Goal: Information Seeking & Learning: Learn about a topic

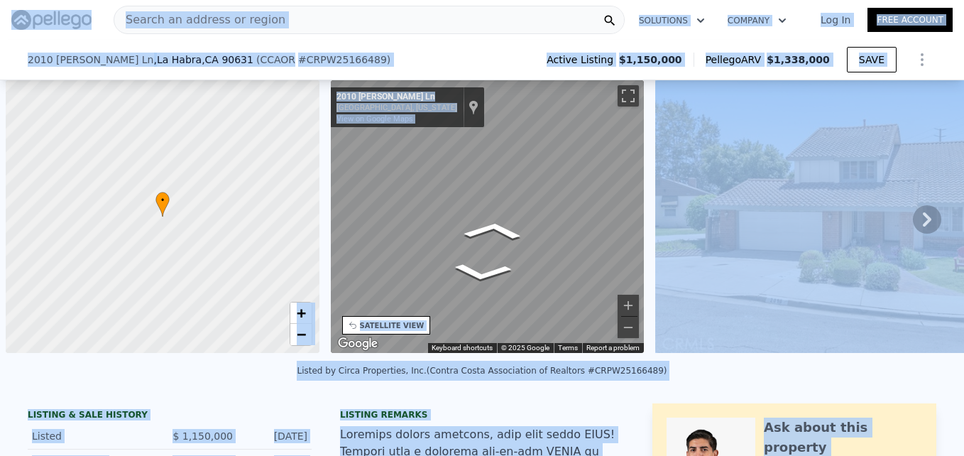
scroll to position [0, 408]
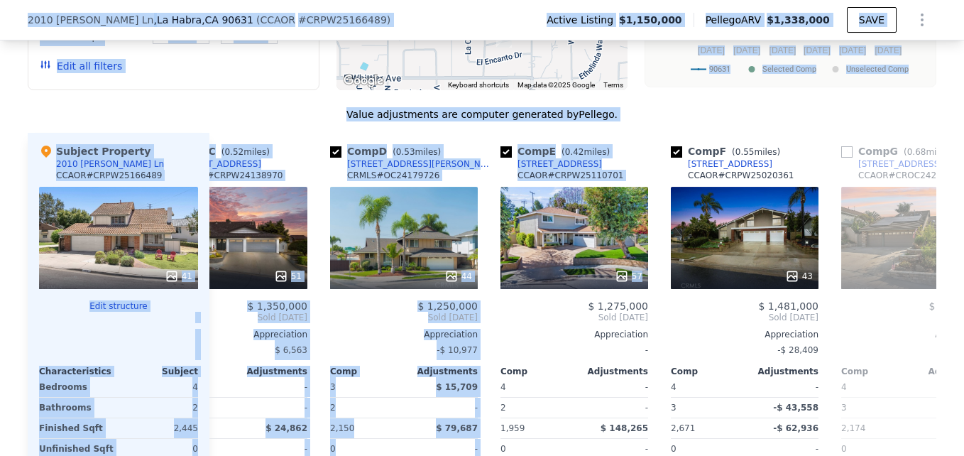
click at [299, 142] on div "Value adjustments are computer generated by Pellego . Subject Property 2010 Mad…" at bounding box center [482, 371] width 909 height 528
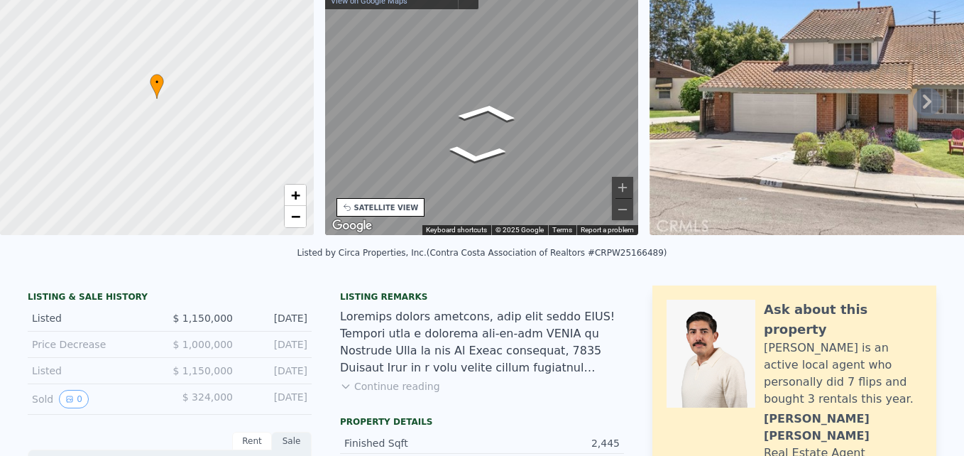
scroll to position [0, 0]
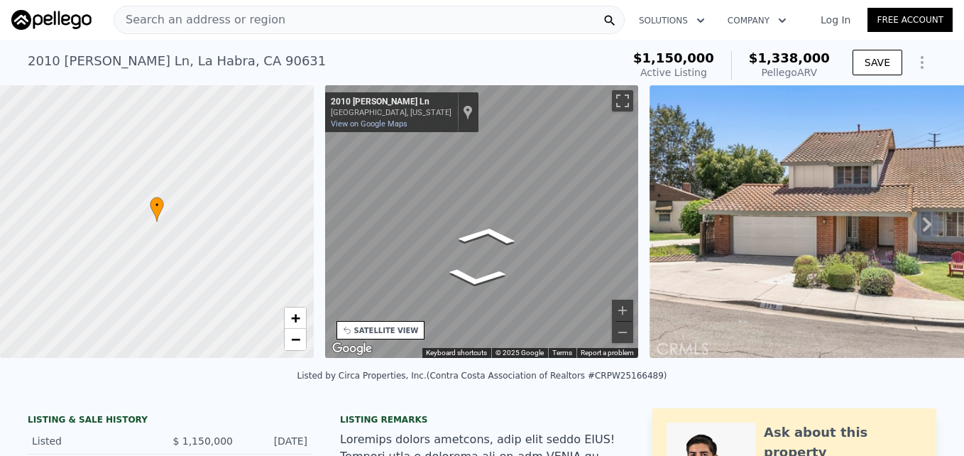
click at [166, 17] on span "Search an address or region" at bounding box center [199, 19] width 171 height 17
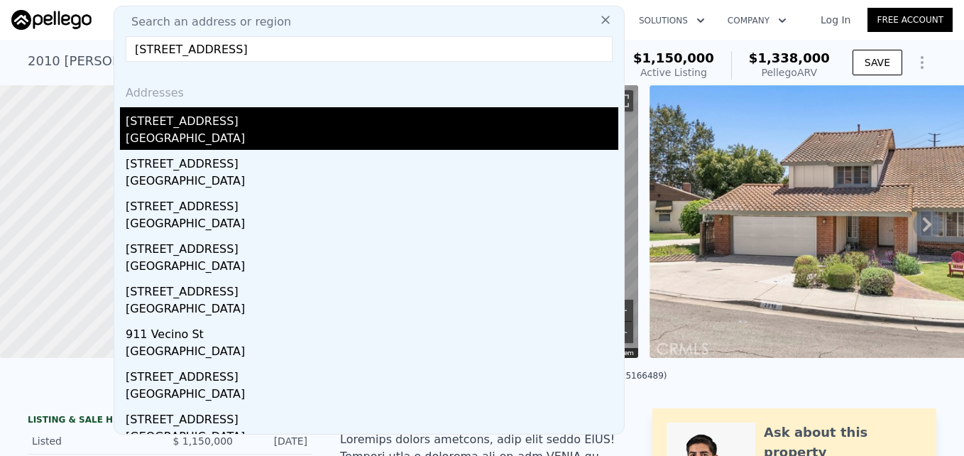
type input "900 Vecino St, La Habra, CA 90631"
click at [222, 130] on div "La Habra, CA 90631" at bounding box center [372, 140] width 493 height 20
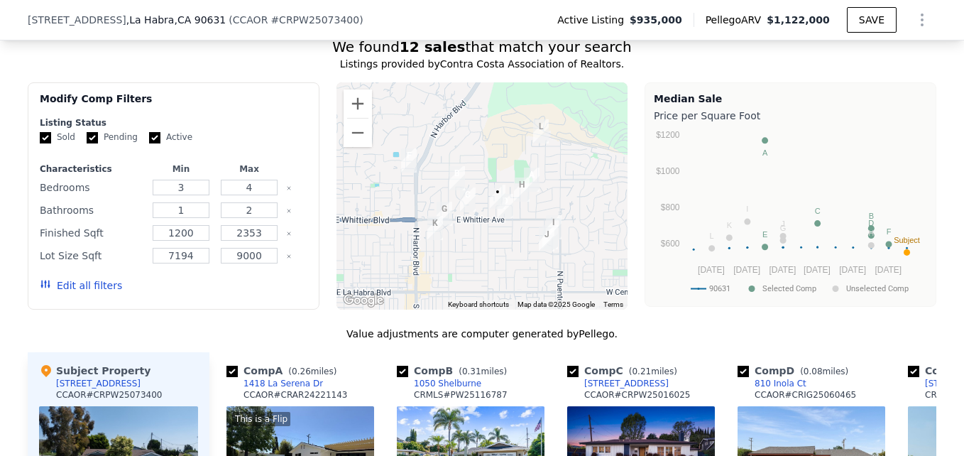
scroll to position [1234, 0]
click at [359, 117] on button "Zoom in" at bounding box center [358, 103] width 28 height 28
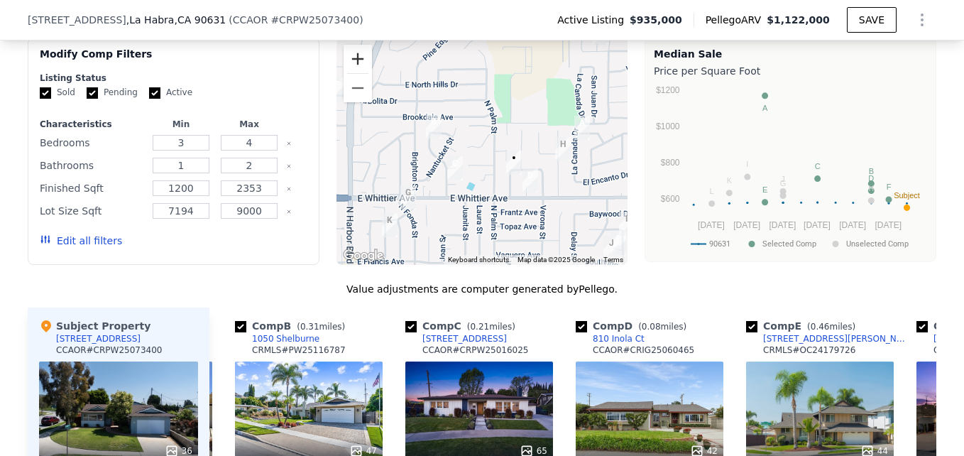
scroll to position [1277, 0]
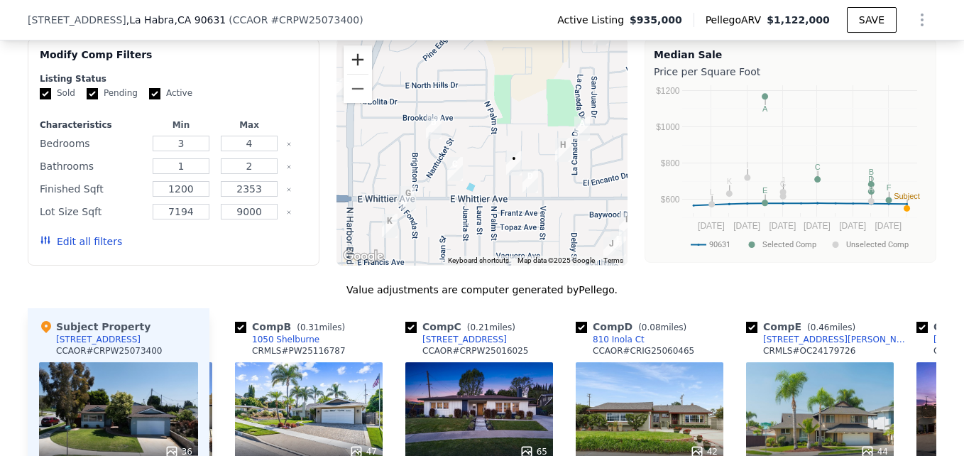
click at [344, 70] on button "Zoom in" at bounding box center [358, 59] width 28 height 28
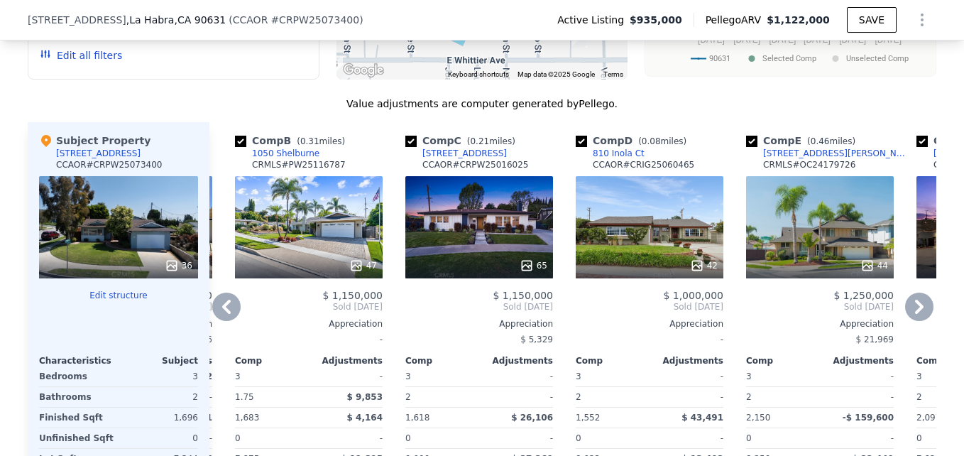
scroll to position [1462, 0]
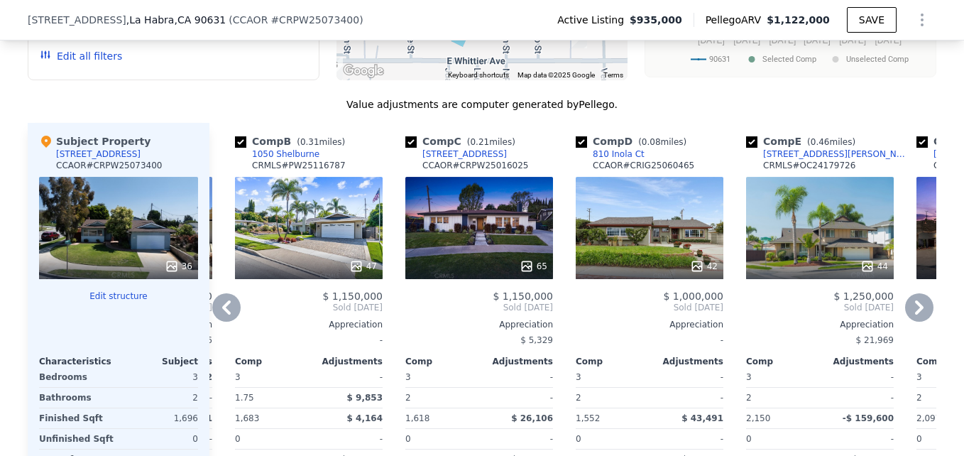
click at [322, 218] on div "47" at bounding box center [309, 228] width 148 height 102
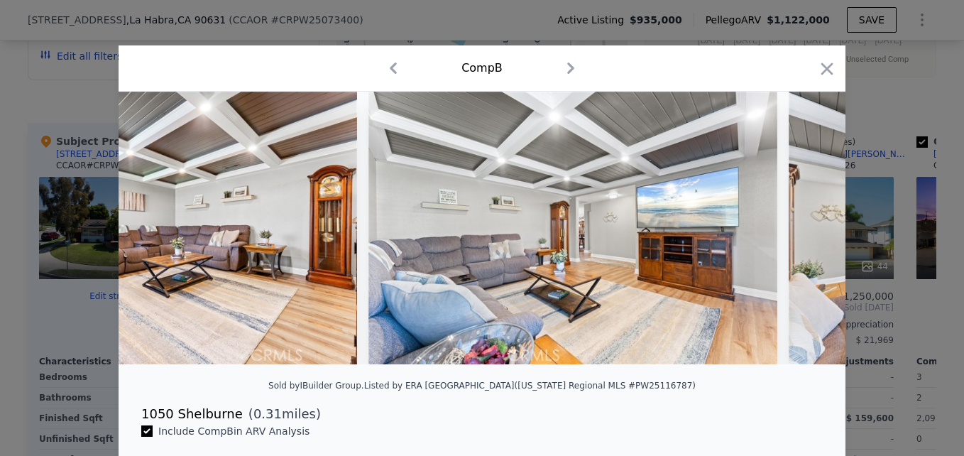
scroll to position [0, 9207]
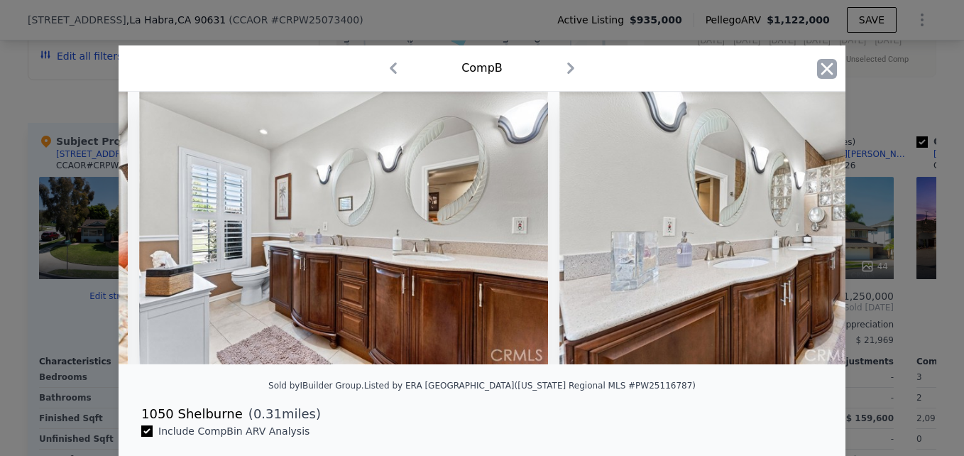
click at [821, 72] on icon "button" at bounding box center [827, 69] width 20 height 20
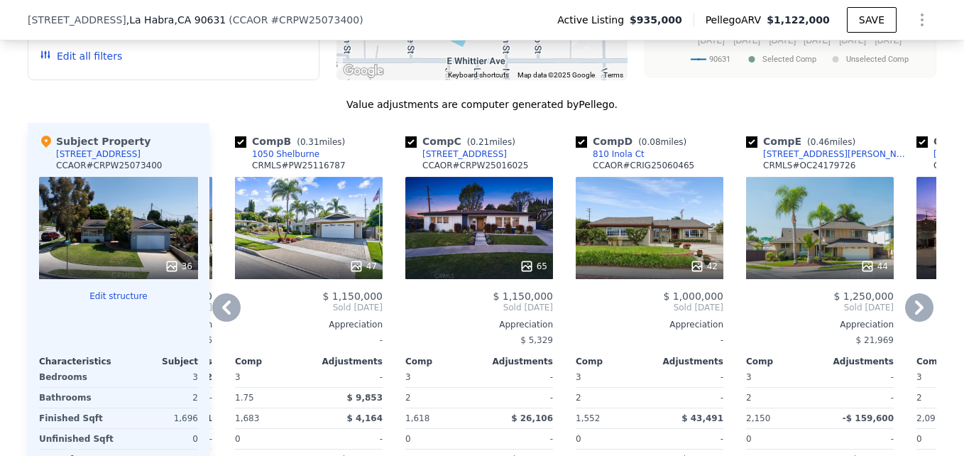
click at [464, 245] on div "65" at bounding box center [480, 228] width 148 height 102
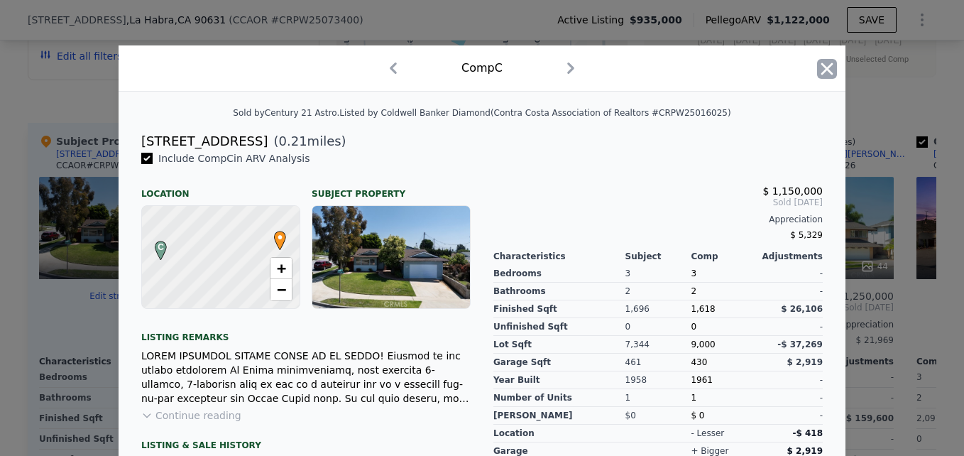
click at [822, 69] on icon "button" at bounding box center [828, 68] width 12 height 12
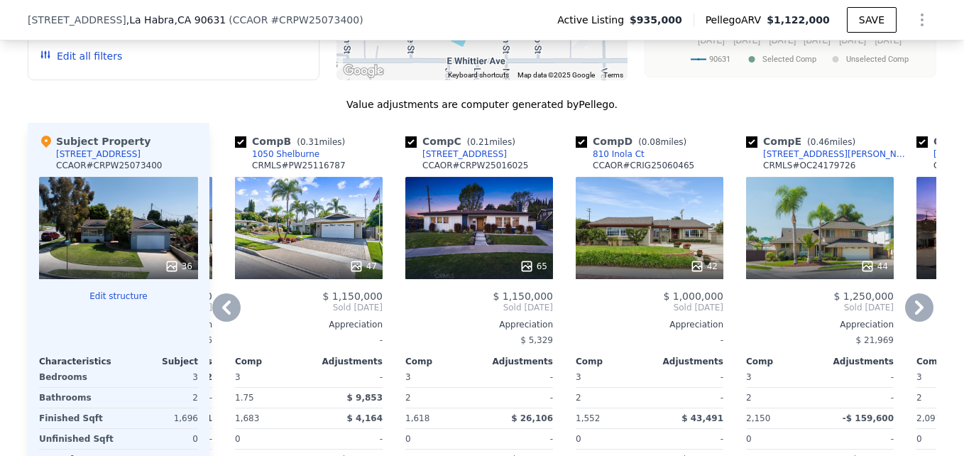
click at [305, 246] on div "47" at bounding box center [309, 228] width 148 height 102
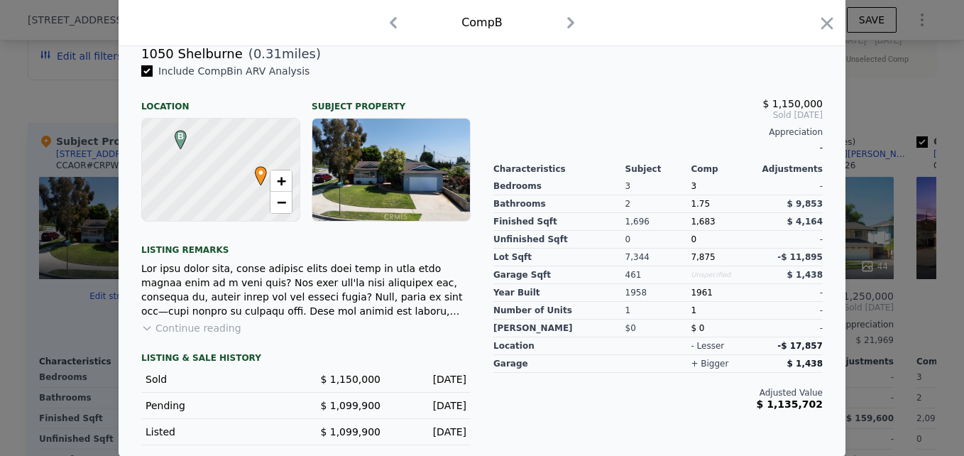
scroll to position [371, 0]
click at [824, 19] on icon "button" at bounding box center [827, 23] width 20 height 20
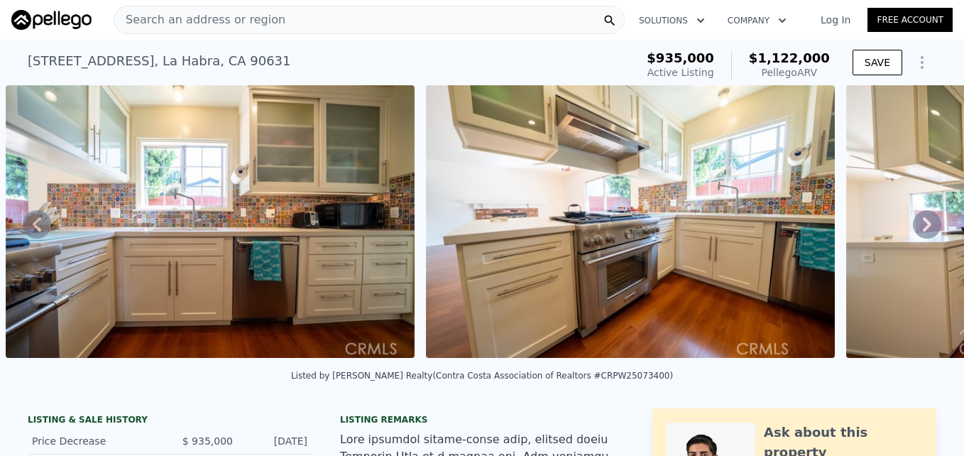
click at [178, 15] on span "Search an address or region" at bounding box center [199, 19] width 171 height 17
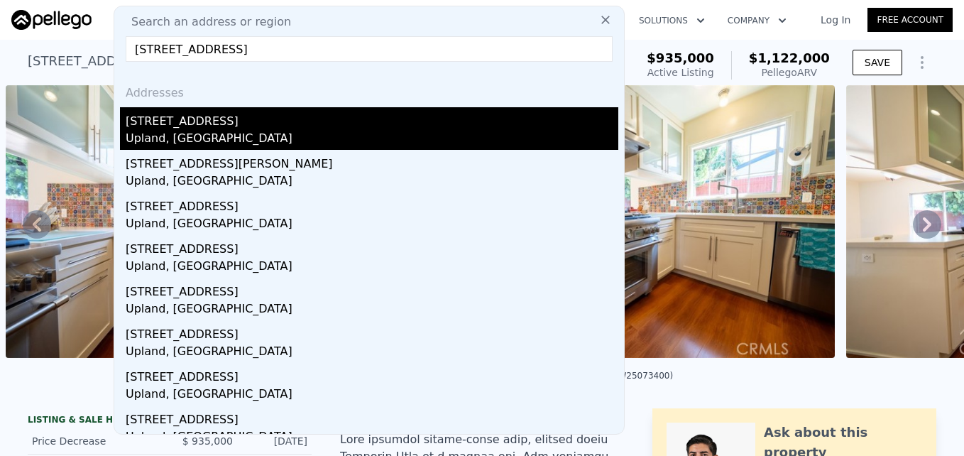
type input "1739 N Tulare Way, Upland, CA 91784"
click at [223, 124] on div "1739 N Tulare Way" at bounding box center [372, 118] width 493 height 23
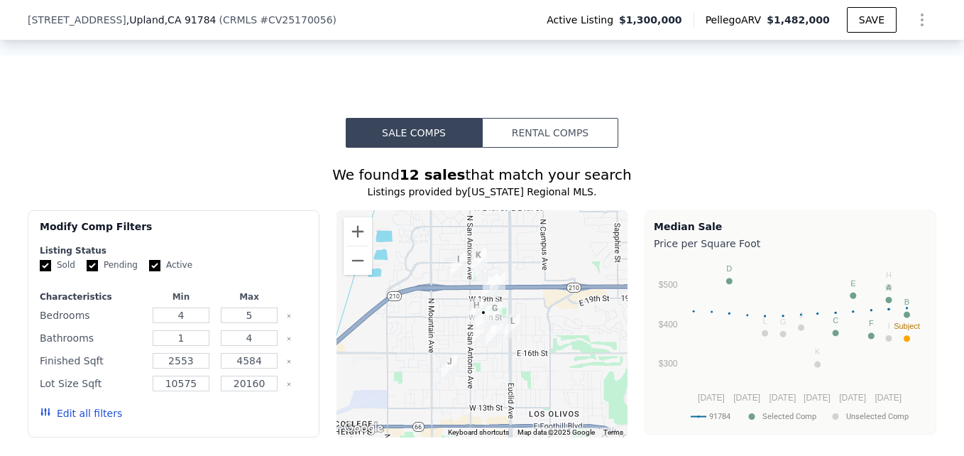
scroll to position [1016, 0]
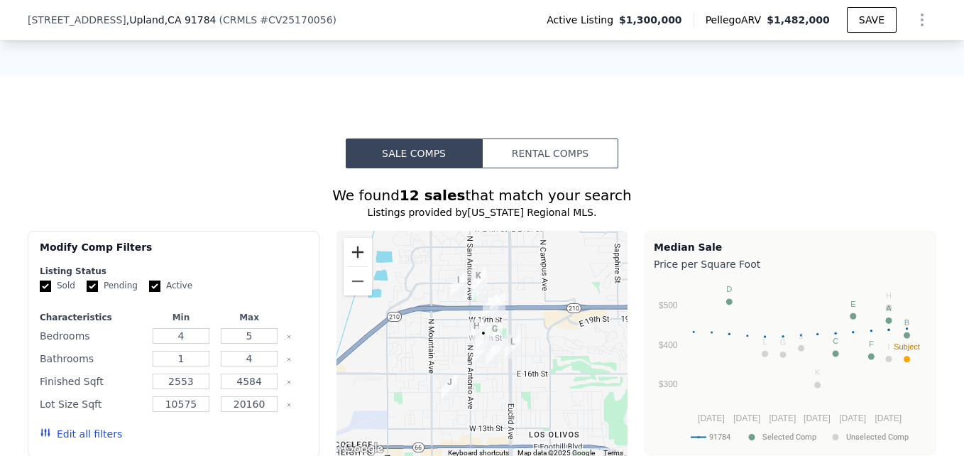
click at [352, 246] on button "Zoom in" at bounding box center [358, 252] width 28 height 28
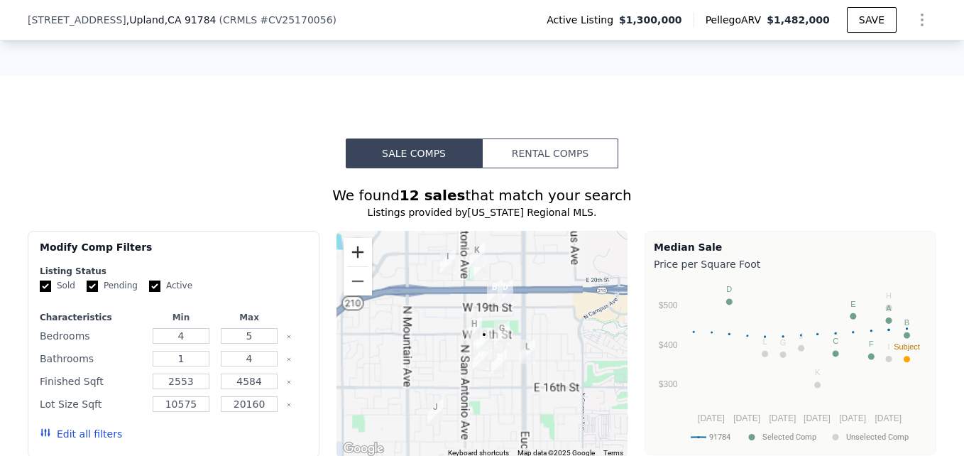
click at [352, 246] on button "Zoom in" at bounding box center [358, 252] width 28 height 28
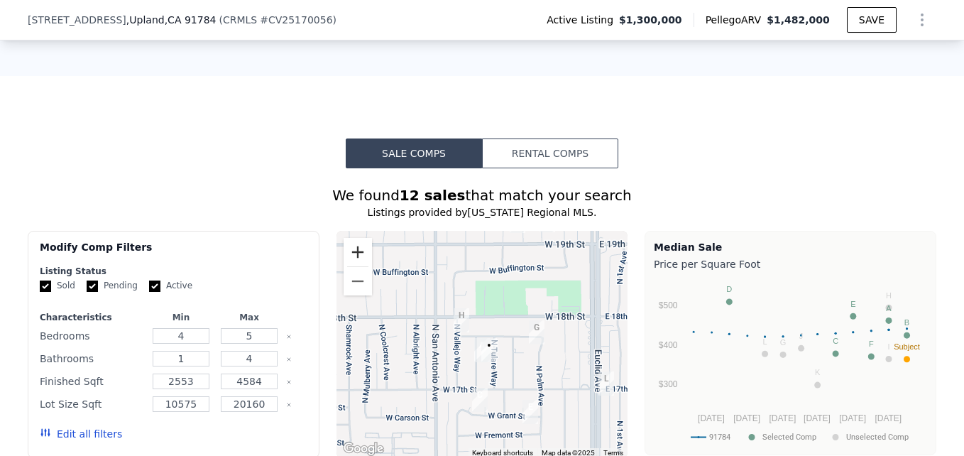
click at [357, 246] on button "Zoom in" at bounding box center [358, 252] width 28 height 28
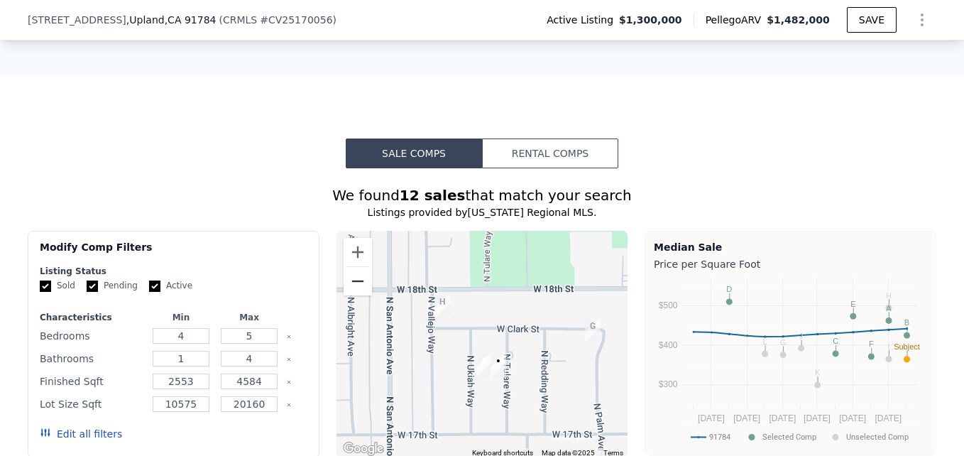
click at [344, 282] on button "Zoom out" at bounding box center [358, 281] width 28 height 28
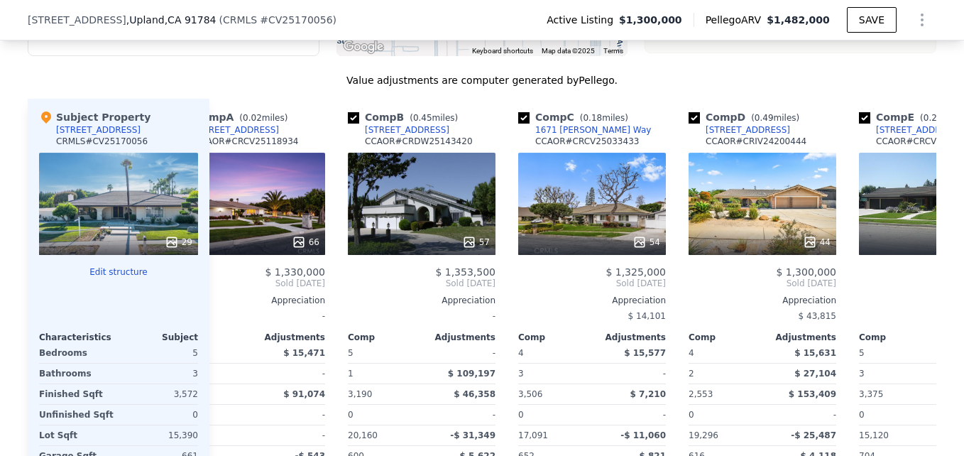
scroll to position [0, 0]
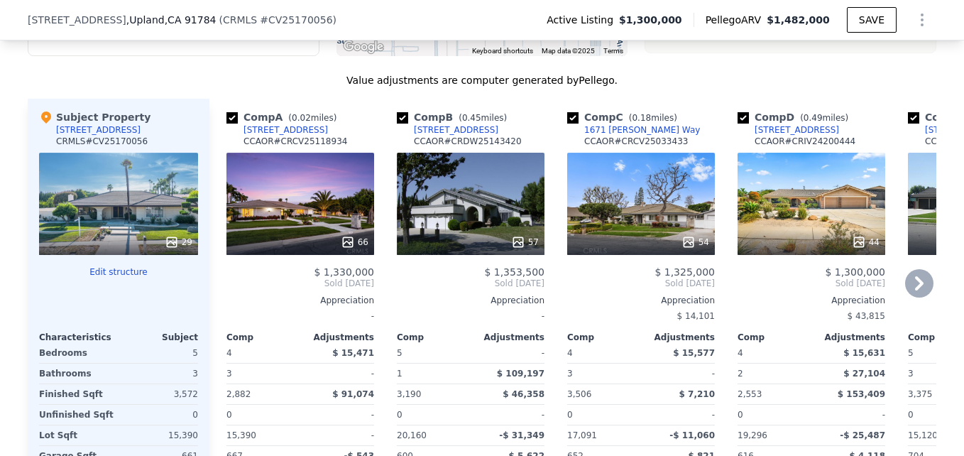
click at [298, 214] on div "66" at bounding box center [301, 204] width 148 height 102
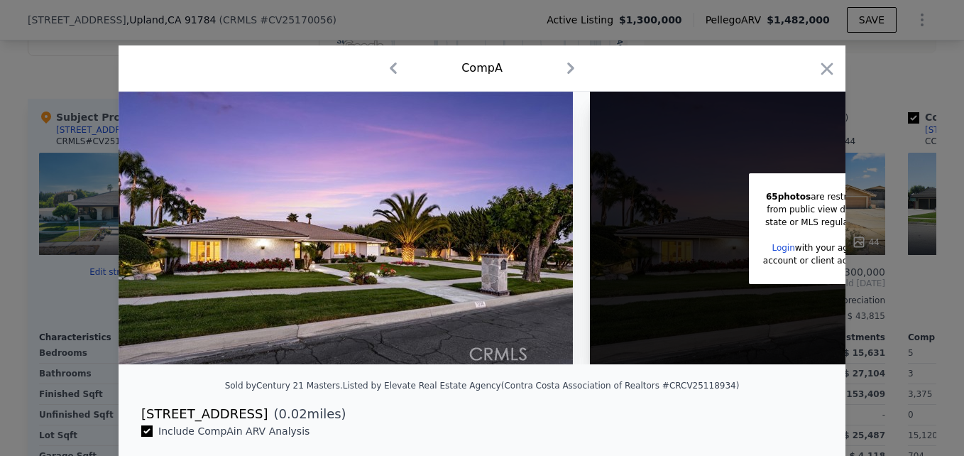
click at [817, 80] on div at bounding box center [827, 71] width 20 height 25
click at [822, 67] on icon "button" at bounding box center [828, 68] width 12 height 12
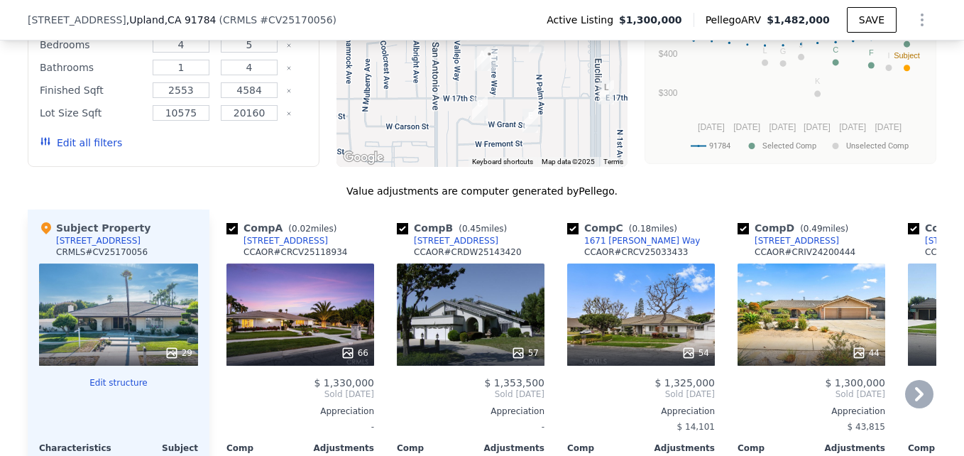
scroll to position [1308, 0]
click at [273, 237] on div "[STREET_ADDRESS]" at bounding box center [286, 239] width 85 height 11
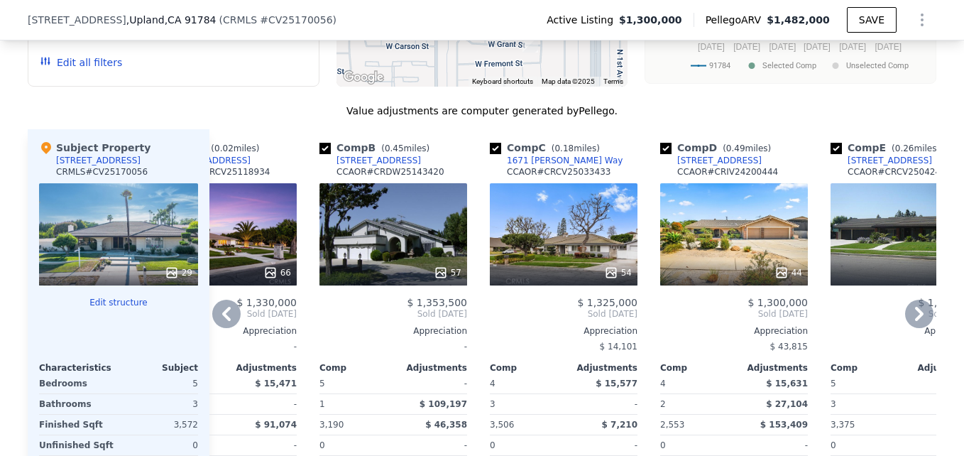
scroll to position [1386, 0]
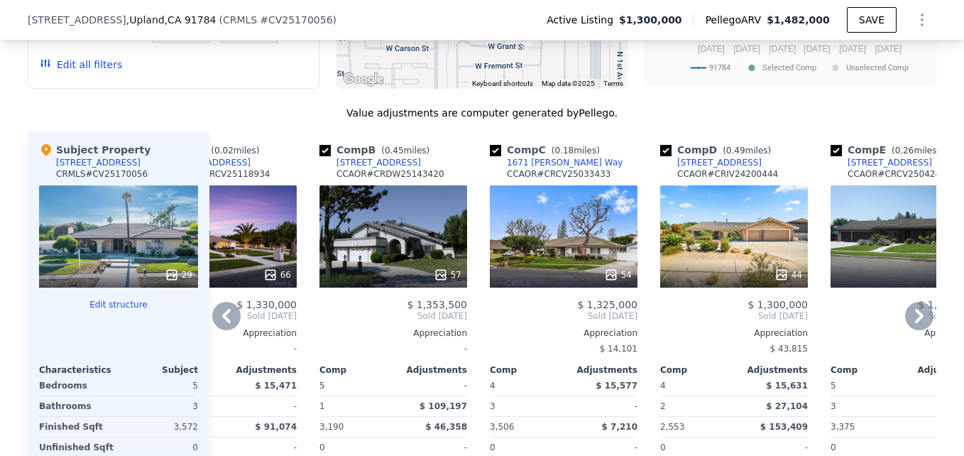
click at [366, 161] on div "[STREET_ADDRESS]" at bounding box center [379, 162] width 85 height 11
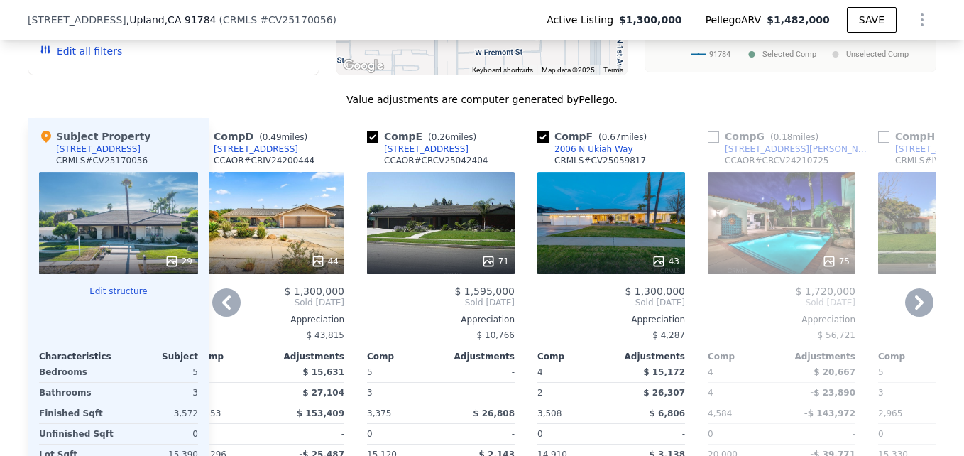
scroll to position [1400, 0]
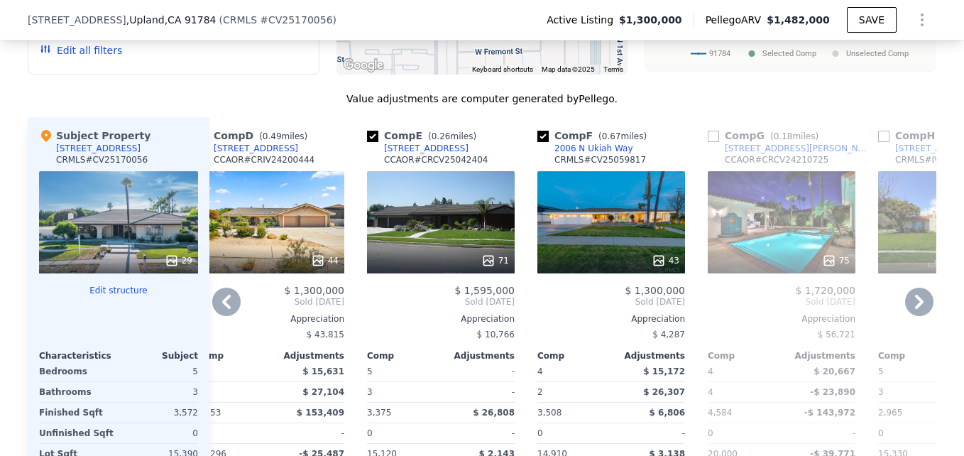
click at [412, 143] on div "268 Grant St" at bounding box center [426, 148] width 85 height 11
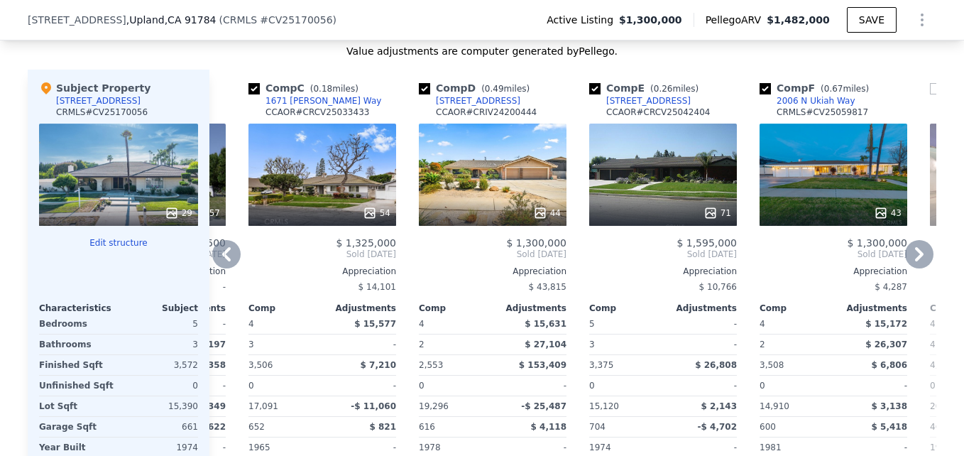
scroll to position [1449, 0]
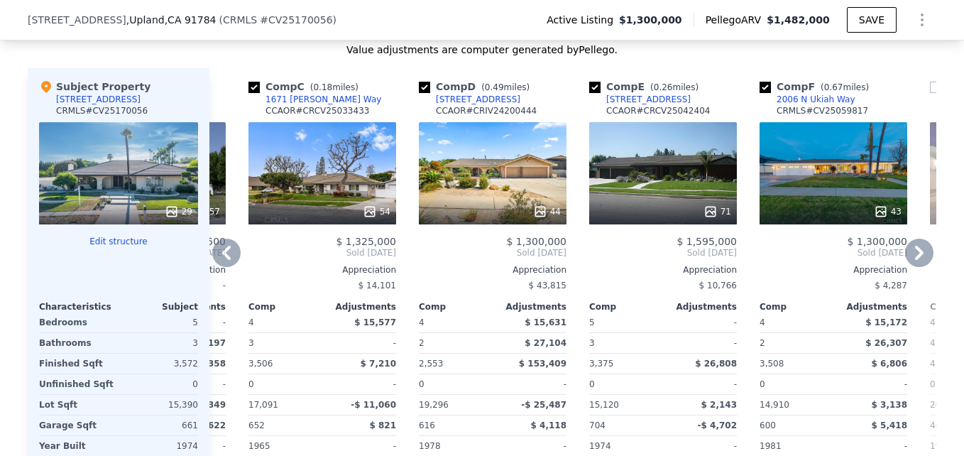
click at [315, 199] on div at bounding box center [323, 212] width 148 height 26
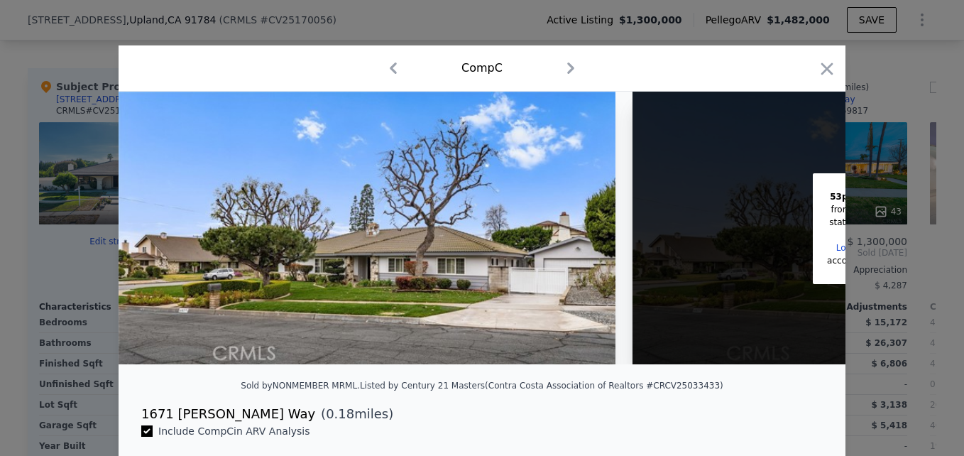
scroll to position [0, 165]
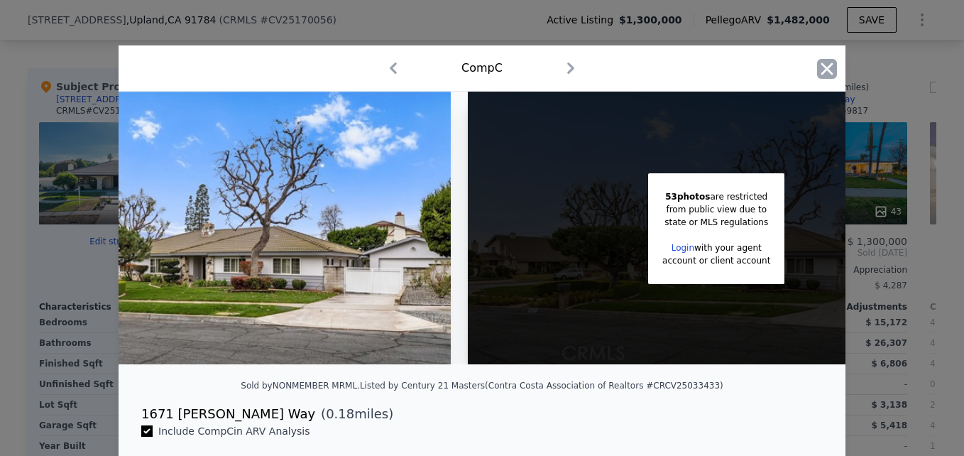
click at [819, 62] on icon "button" at bounding box center [827, 69] width 20 height 20
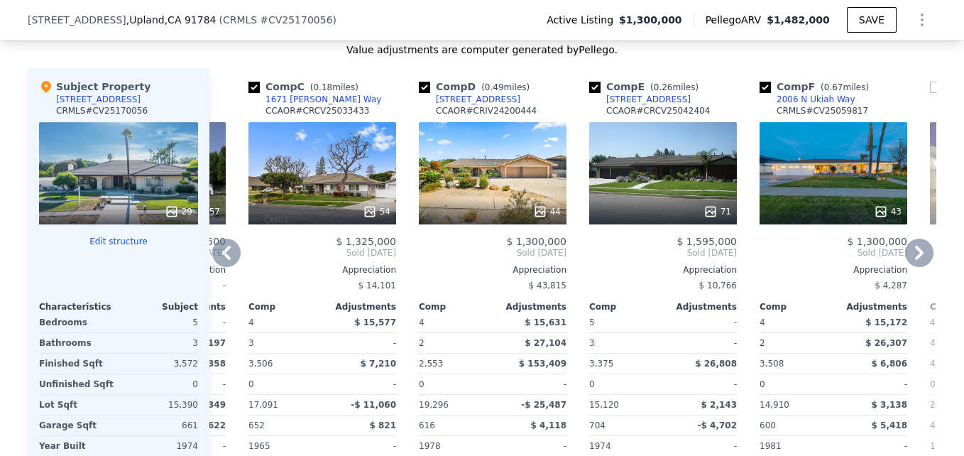
click at [288, 96] on div "1671 [PERSON_NAME] Way" at bounding box center [324, 99] width 116 height 11
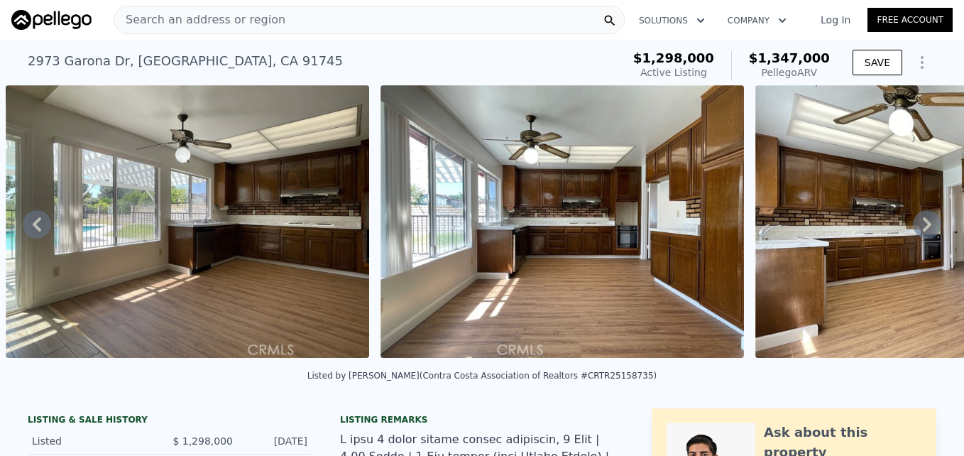
click at [200, 6] on div "Search an address or region" at bounding box center [369, 20] width 511 height 28
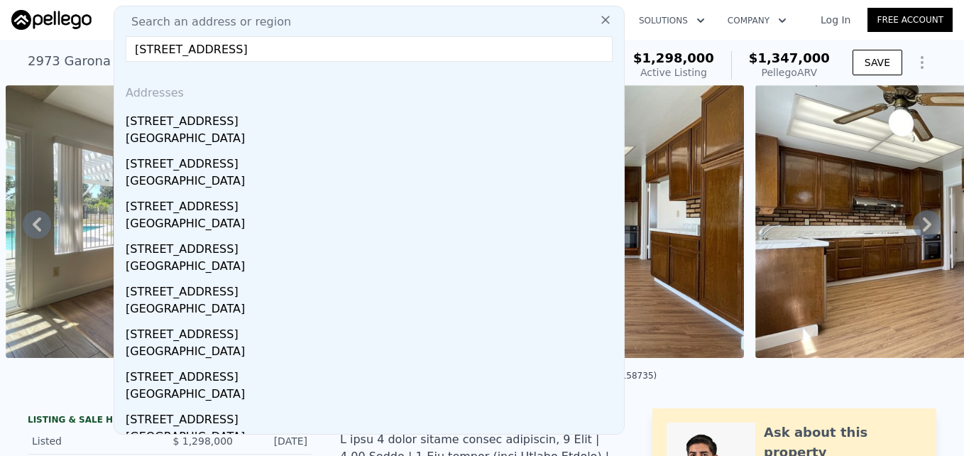
type input "7041 Cameo St, Rancho Cucamonga, CA 91701"
click at [232, 131] on div "Rancho Cucamonga, CA 91701" at bounding box center [372, 140] width 493 height 20
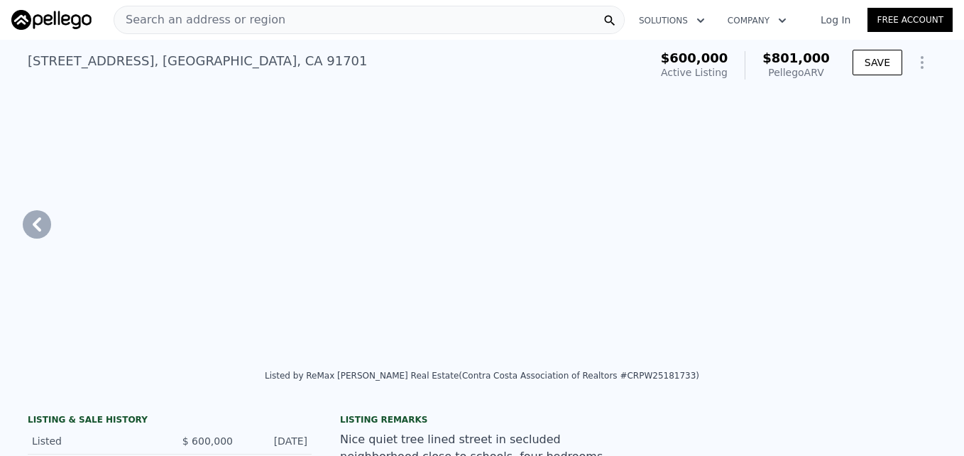
type input "4"
type input "2"
type input "1201"
type input "1820"
type input "7140"
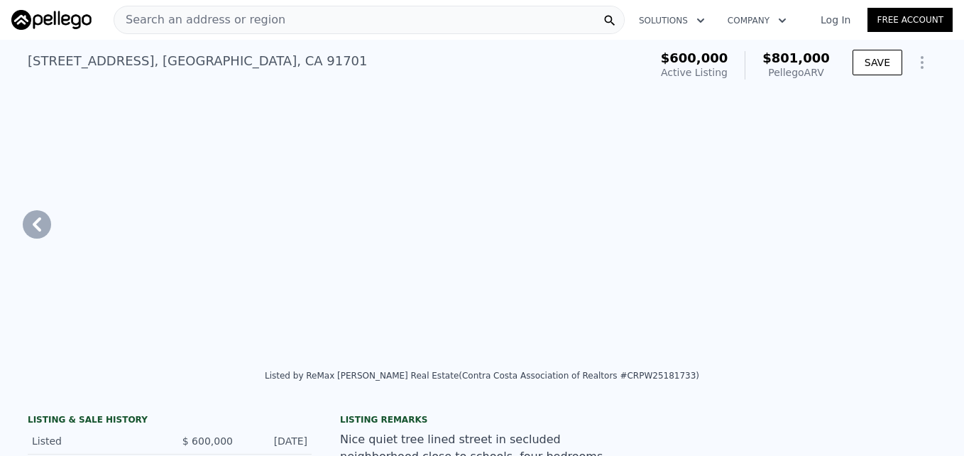
type input "12183"
type input "$ 801,000"
type input "6"
type input "$ 113,610"
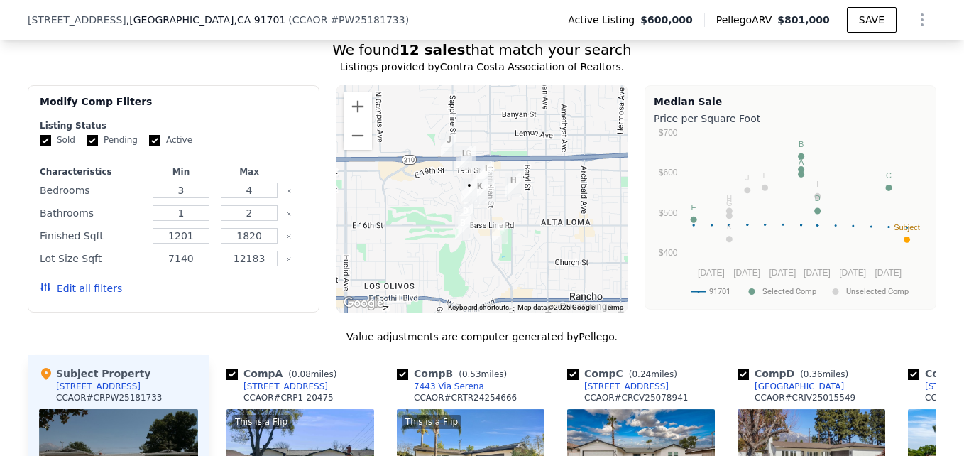
scroll to position [1123, 0]
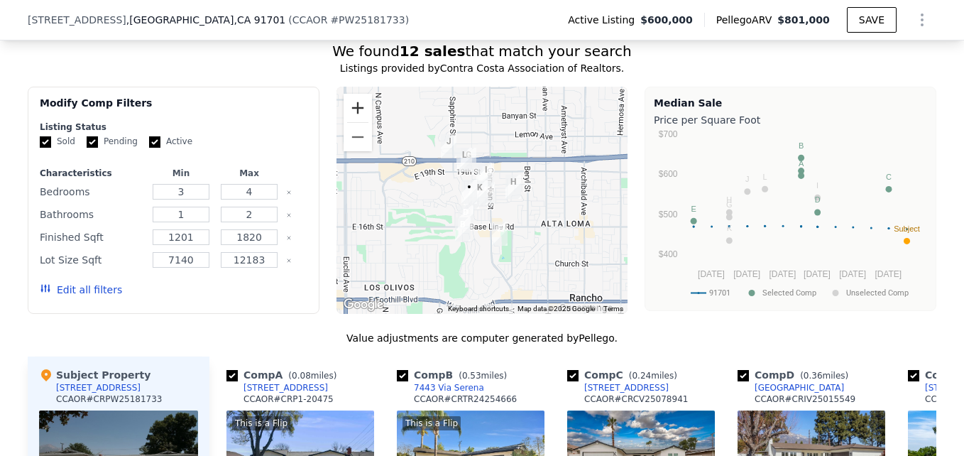
click at [353, 116] on button "Zoom in" at bounding box center [358, 108] width 28 height 28
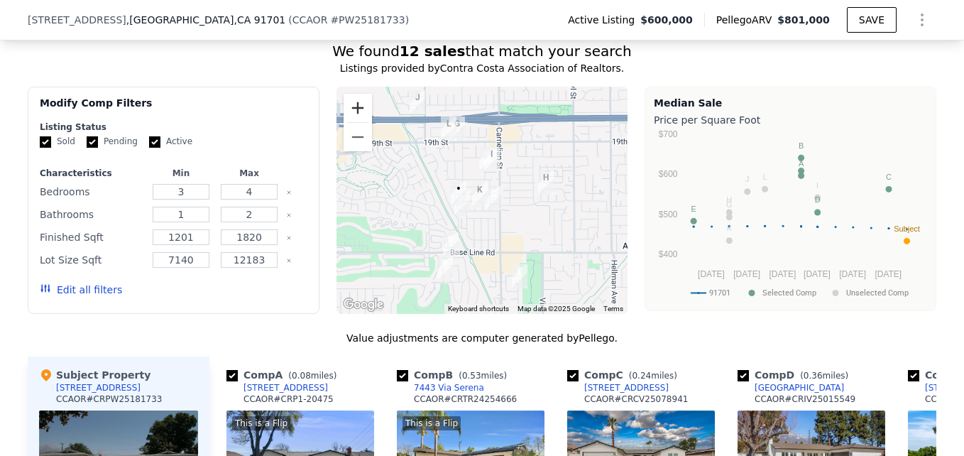
click at [353, 116] on button "Zoom in" at bounding box center [358, 108] width 28 height 28
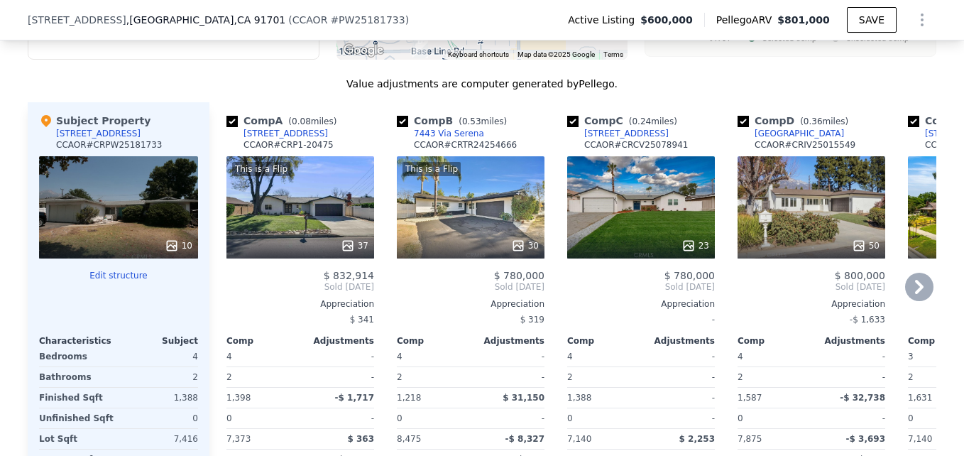
scroll to position [1378, 0]
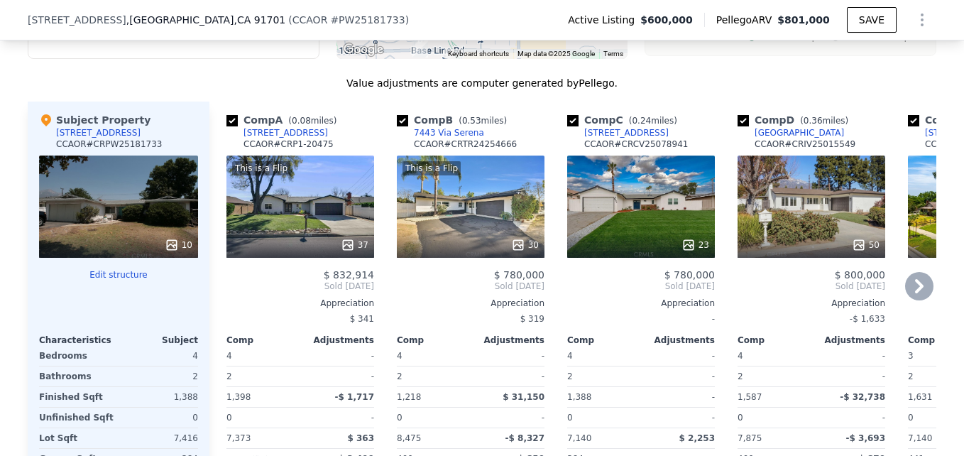
click at [477, 386] on div "-" at bounding box center [509, 376] width 71 height 20
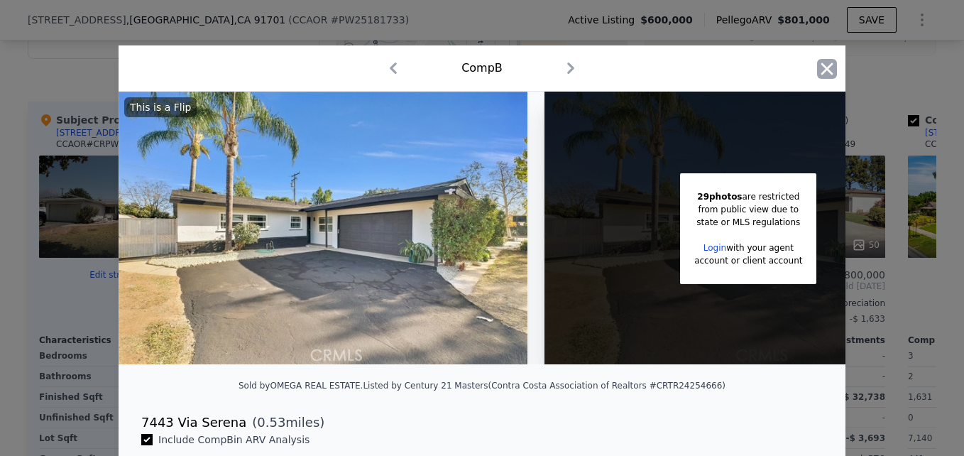
click at [817, 72] on icon "button" at bounding box center [827, 69] width 20 height 20
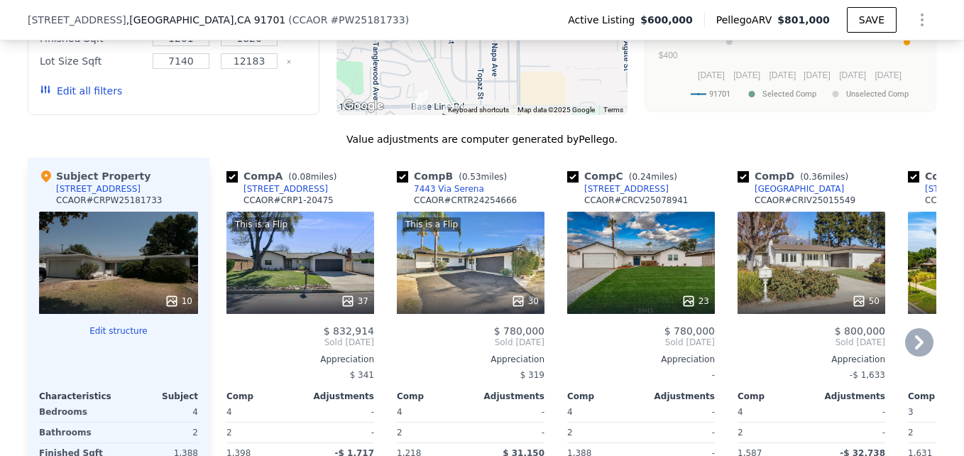
scroll to position [1323, 0]
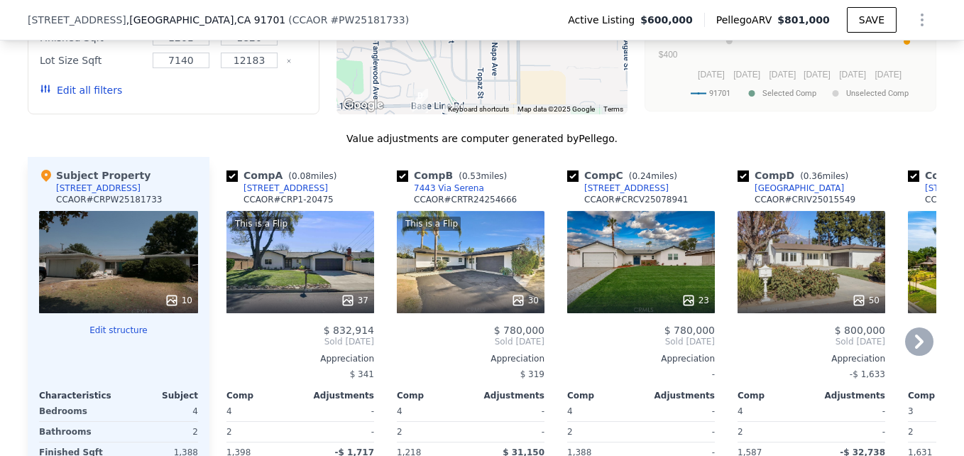
click at [643, 287] on div "23" at bounding box center [641, 262] width 148 height 102
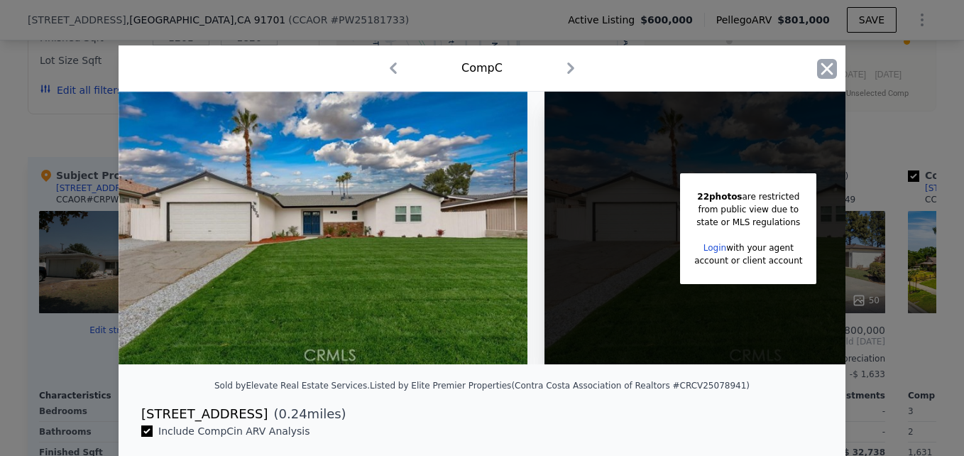
click at [818, 69] on icon "button" at bounding box center [827, 69] width 20 height 20
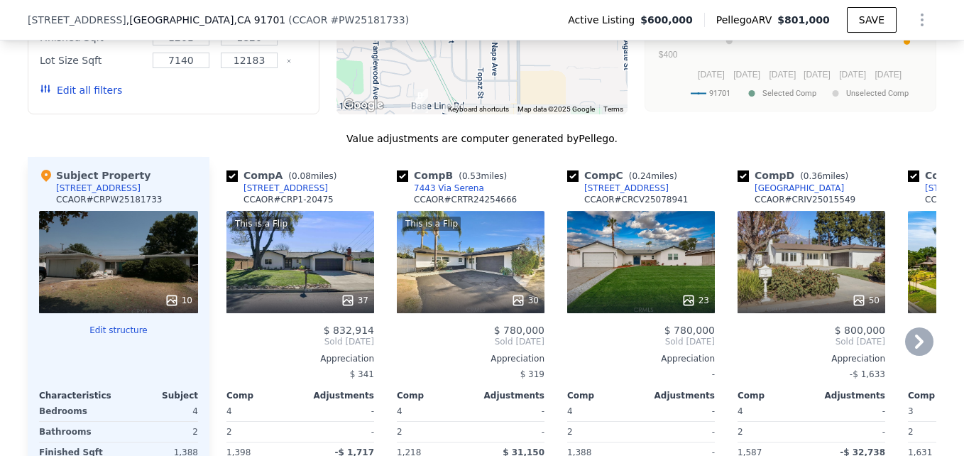
click at [626, 194] on div "8672 La Grande St" at bounding box center [626, 188] width 85 height 11
click at [338, 302] on div at bounding box center [301, 301] width 148 height 26
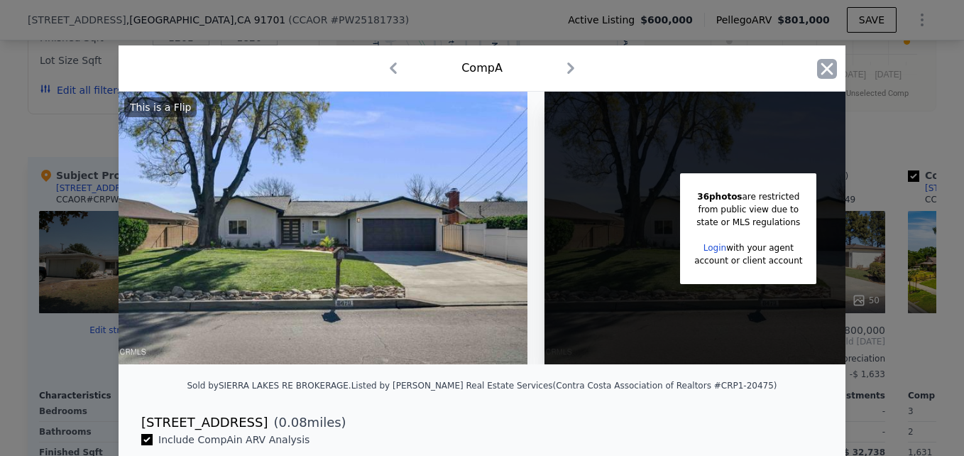
click at [817, 71] on icon "button" at bounding box center [827, 69] width 20 height 20
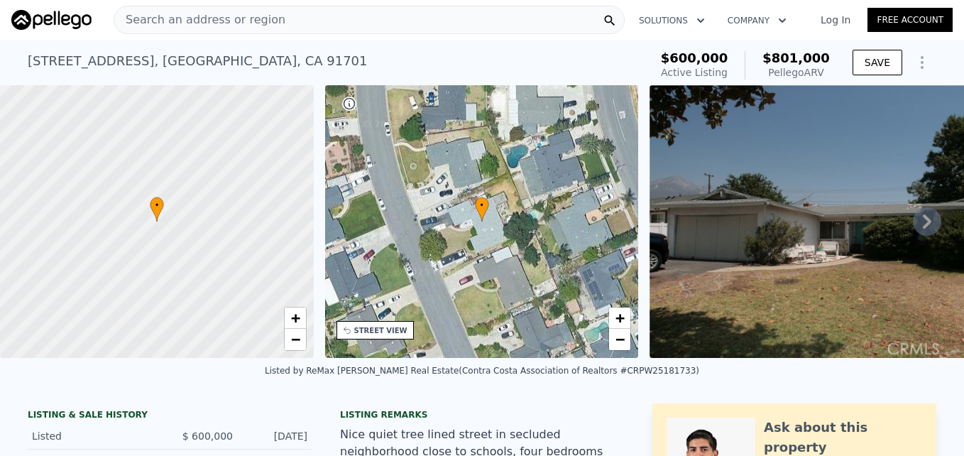
click at [168, 23] on span "Search an address or region" at bounding box center [199, 19] width 171 height 17
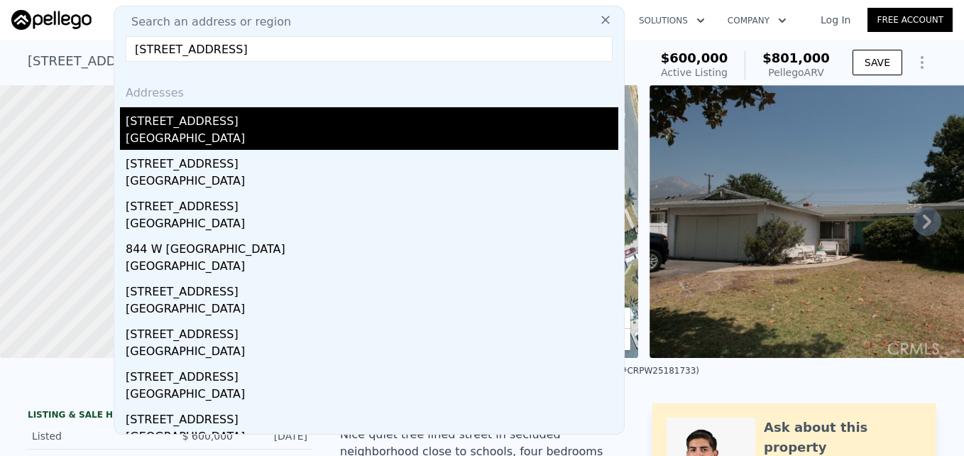
type input "1409 W Harvard Pl, Ontario, CA 91762"
click at [234, 129] on div "1409 W Harvard Pl" at bounding box center [372, 118] width 493 height 23
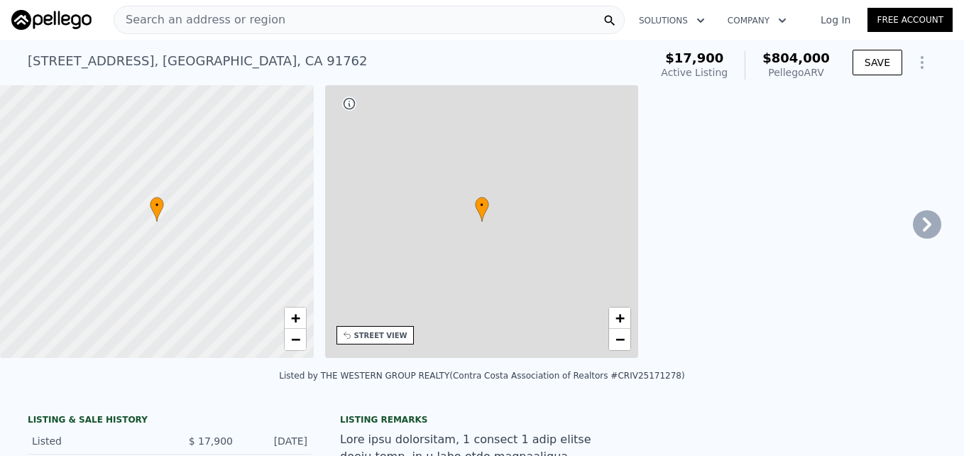
type input "2"
type input "1195"
type input "1887"
type input "6800"
type input "10692"
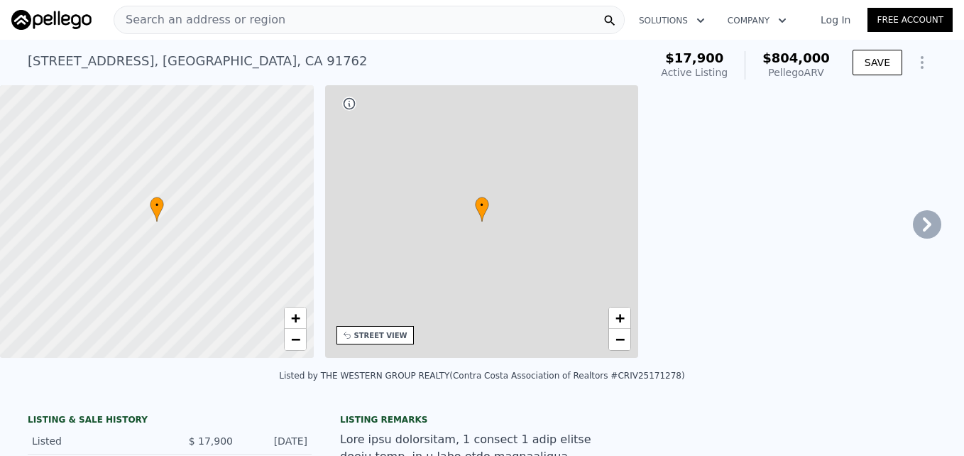
type input "$ 804,000"
type input "-$ 10,199"
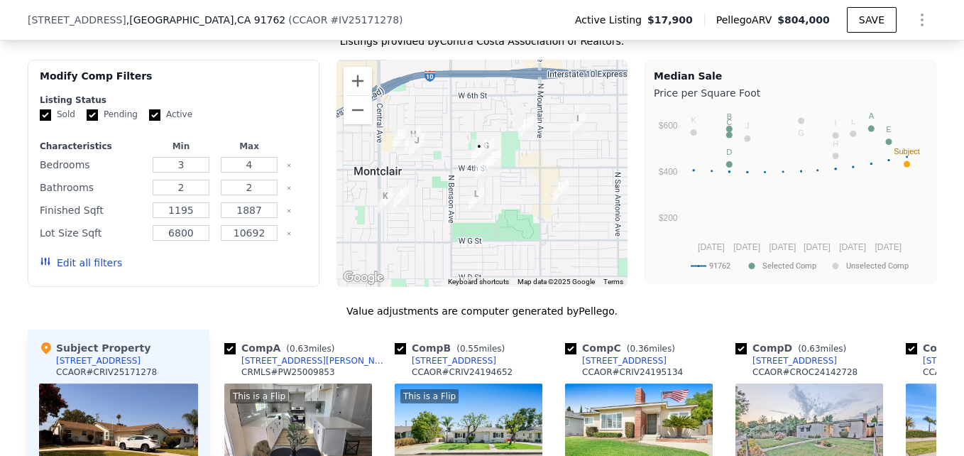
scroll to position [1182, 0]
click at [350, 94] on button "Zoom in" at bounding box center [358, 80] width 28 height 28
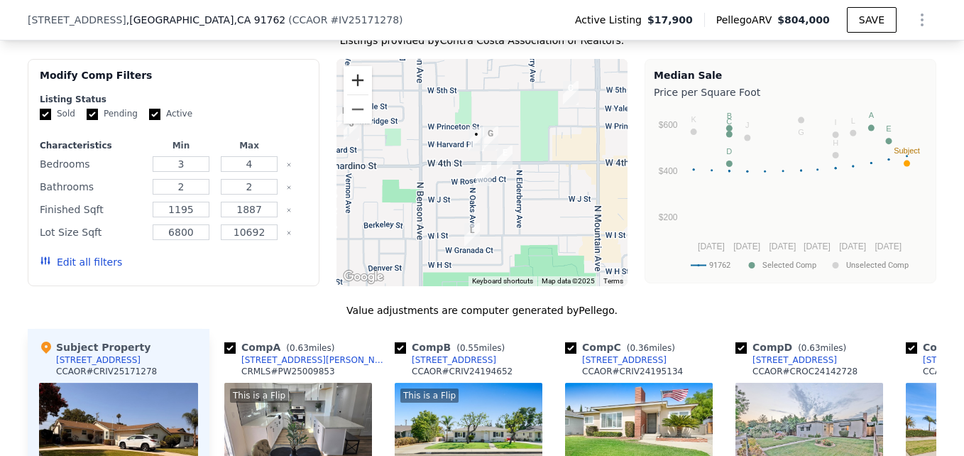
click at [350, 94] on button "Zoom in" at bounding box center [358, 80] width 28 height 28
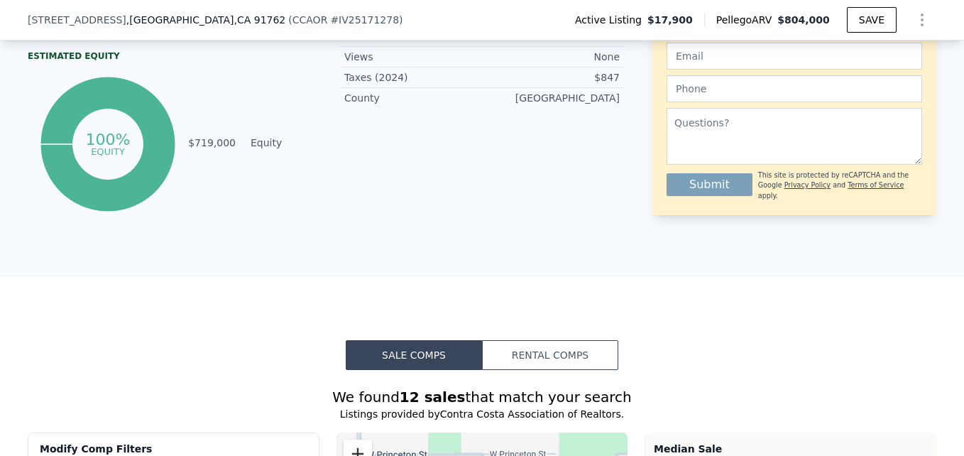
scroll to position [808, 0]
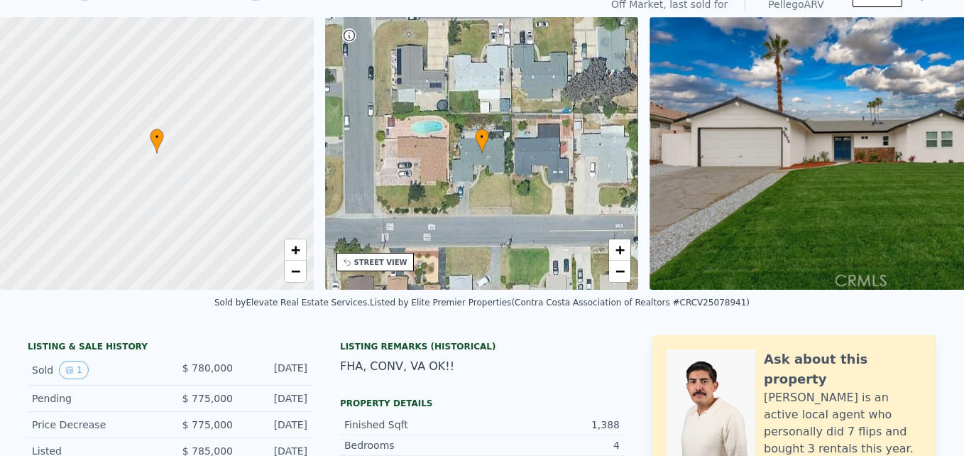
scroll to position [68, 0]
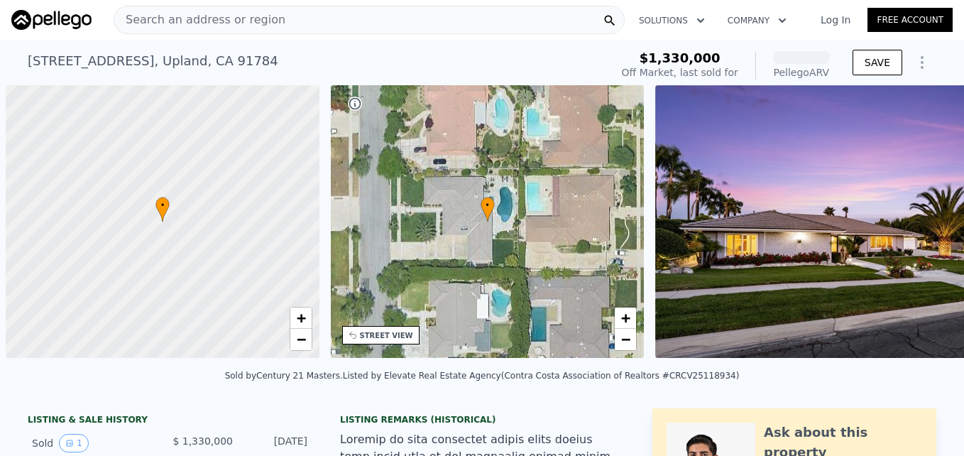
scroll to position [0, 6]
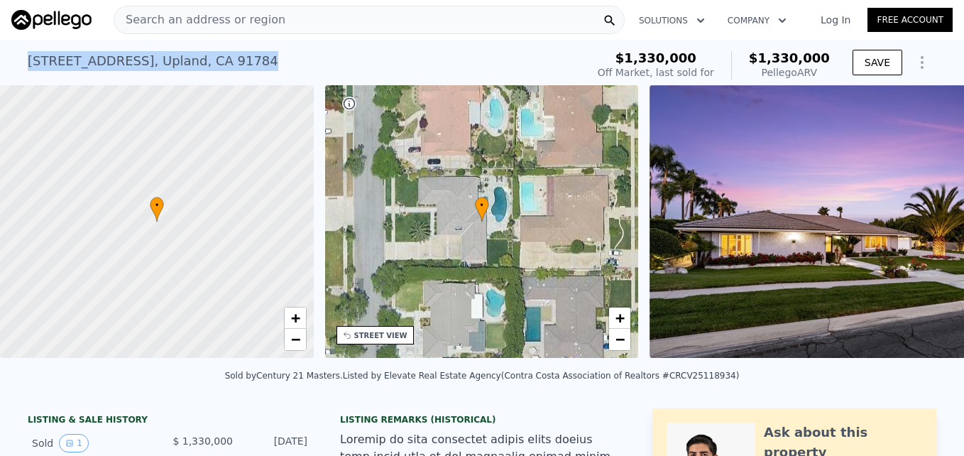
drag, startPoint x: 21, startPoint y: 60, endPoint x: 256, endPoint y: 53, distance: 235.9
click at [256, 53] on div "1738 N Ukiah Way , Upland , CA 91784 Sold Jul 2025 for $1.330m (~ARV $1.330m ) …" at bounding box center [482, 62] width 964 height 45
drag, startPoint x: 256, startPoint y: 53, endPoint x: 218, endPoint y: 56, distance: 38.5
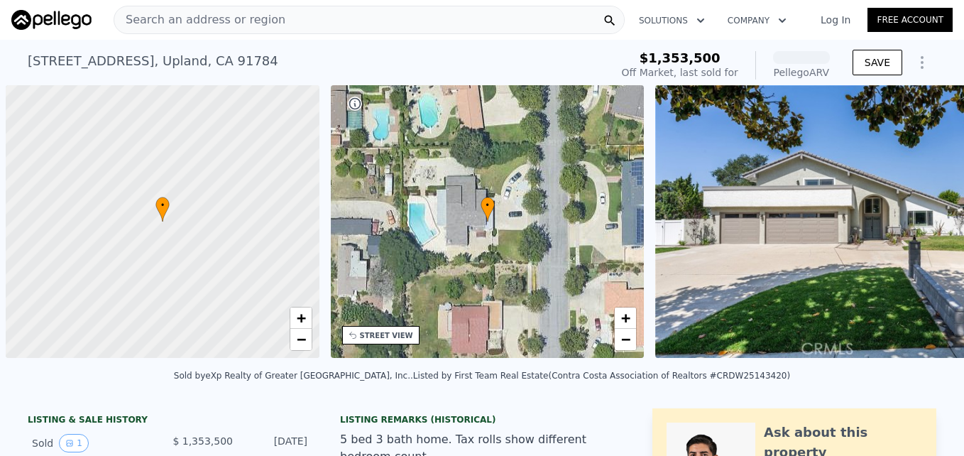
scroll to position [0, 6]
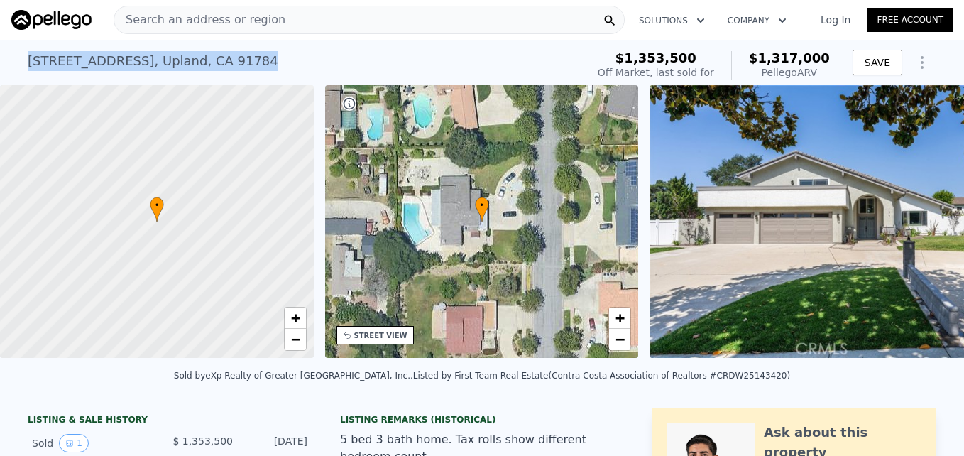
drag, startPoint x: 23, startPoint y: 61, endPoint x: 246, endPoint y: 60, distance: 223.0
click at [246, 60] on div "1917 N Quince Way , Upland , CA 91784 Sold Aug 2025 for $1.353m (~ARV $1.317m )" at bounding box center [304, 65] width 553 height 40
drag, startPoint x: 246, startPoint y: 60, endPoint x: 219, endPoint y: 62, distance: 27.1
copy div "1917 N Quince Way , Upland , CA 91784"
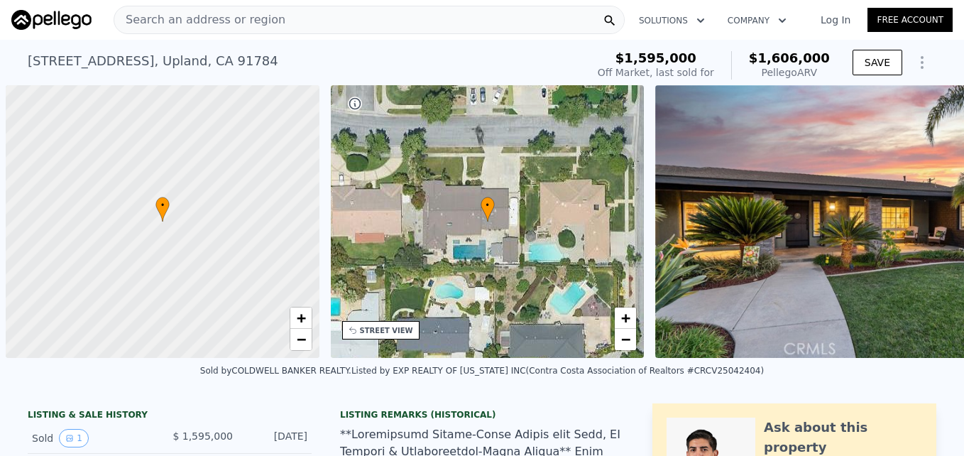
scroll to position [0, 6]
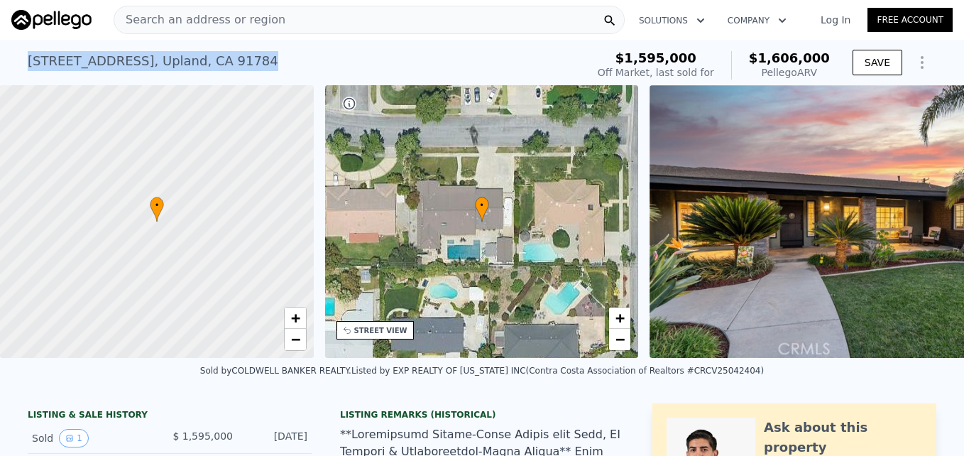
drag, startPoint x: 21, startPoint y: 53, endPoint x: 205, endPoint y: 70, distance: 184.8
click at [205, 70] on div "268 Grant St , Upland , CA 91784 Sold May 2025 for $1.595m (~ARV $1.606m ) $1,5…" at bounding box center [482, 62] width 964 height 45
drag, startPoint x: 205, startPoint y: 70, endPoint x: 168, endPoint y: 59, distance: 38.6
copy div "268 Grant St , Upland , CA 91784"
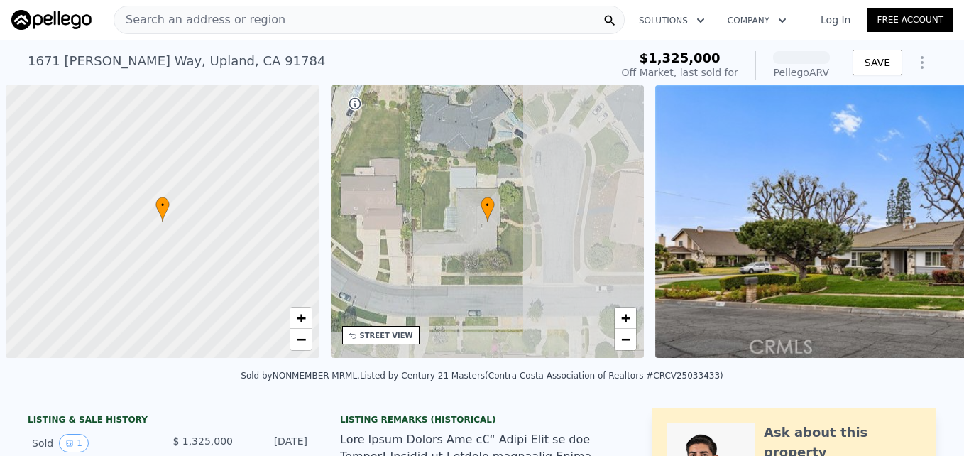
scroll to position [0, 6]
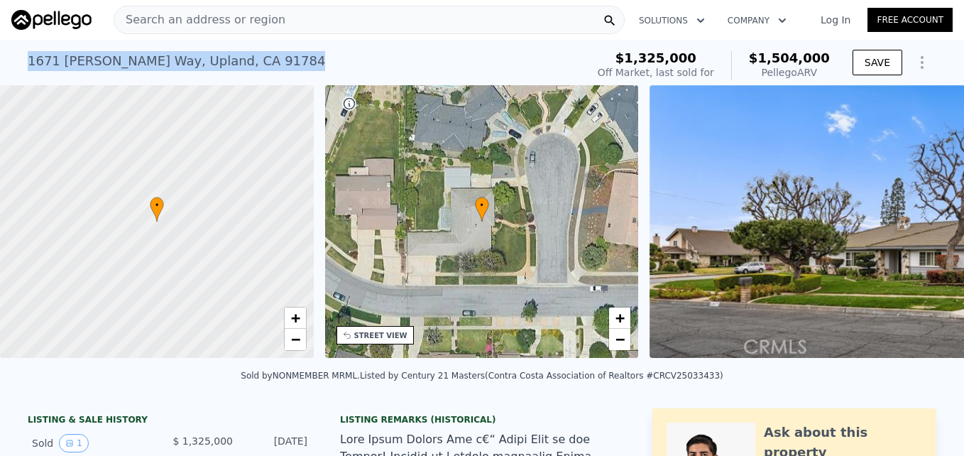
drag, startPoint x: 22, startPoint y: 63, endPoint x: 225, endPoint y: 61, distance: 203.1
click at [225, 61] on div "1671 Sutter Way , Upland , CA 91784 Sold Apr 2025 for $1.325m (~ARV $1.504m )" at bounding box center [304, 65] width 553 height 40
drag, startPoint x: 225, startPoint y: 61, endPoint x: 193, endPoint y: 59, distance: 32.0
copy div "1671 Sutter Way , Upland , CA 91784"
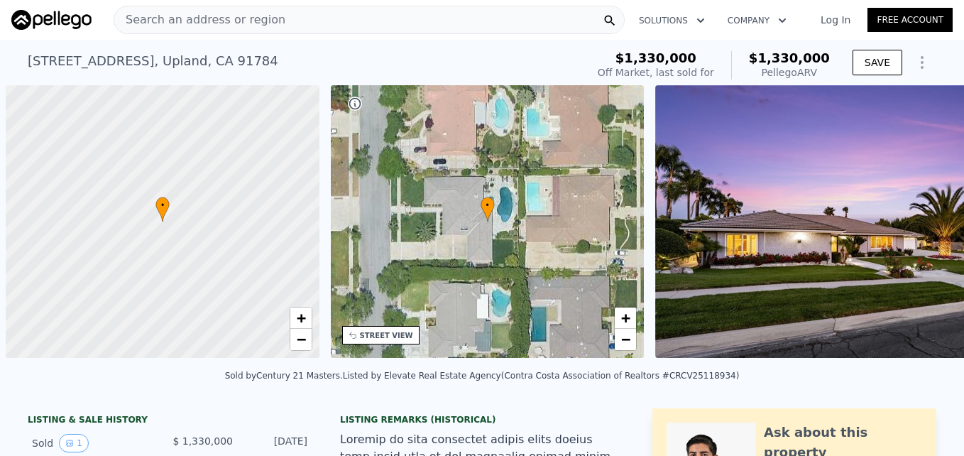
scroll to position [0, 6]
